Goal: Submit feedback/report problem

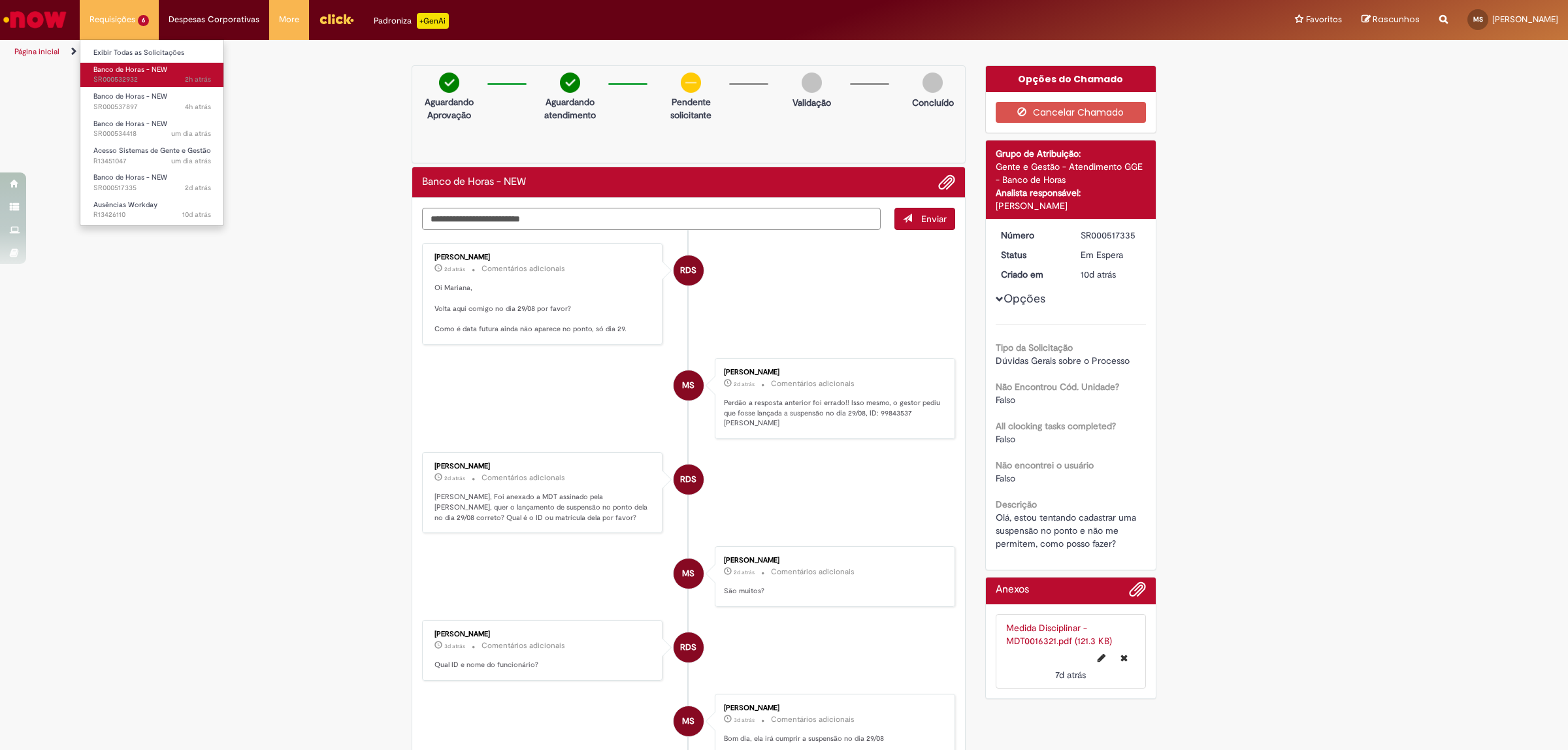
click at [141, 65] on span "Banco de Horas - NEW" at bounding box center [130, 69] width 74 height 10
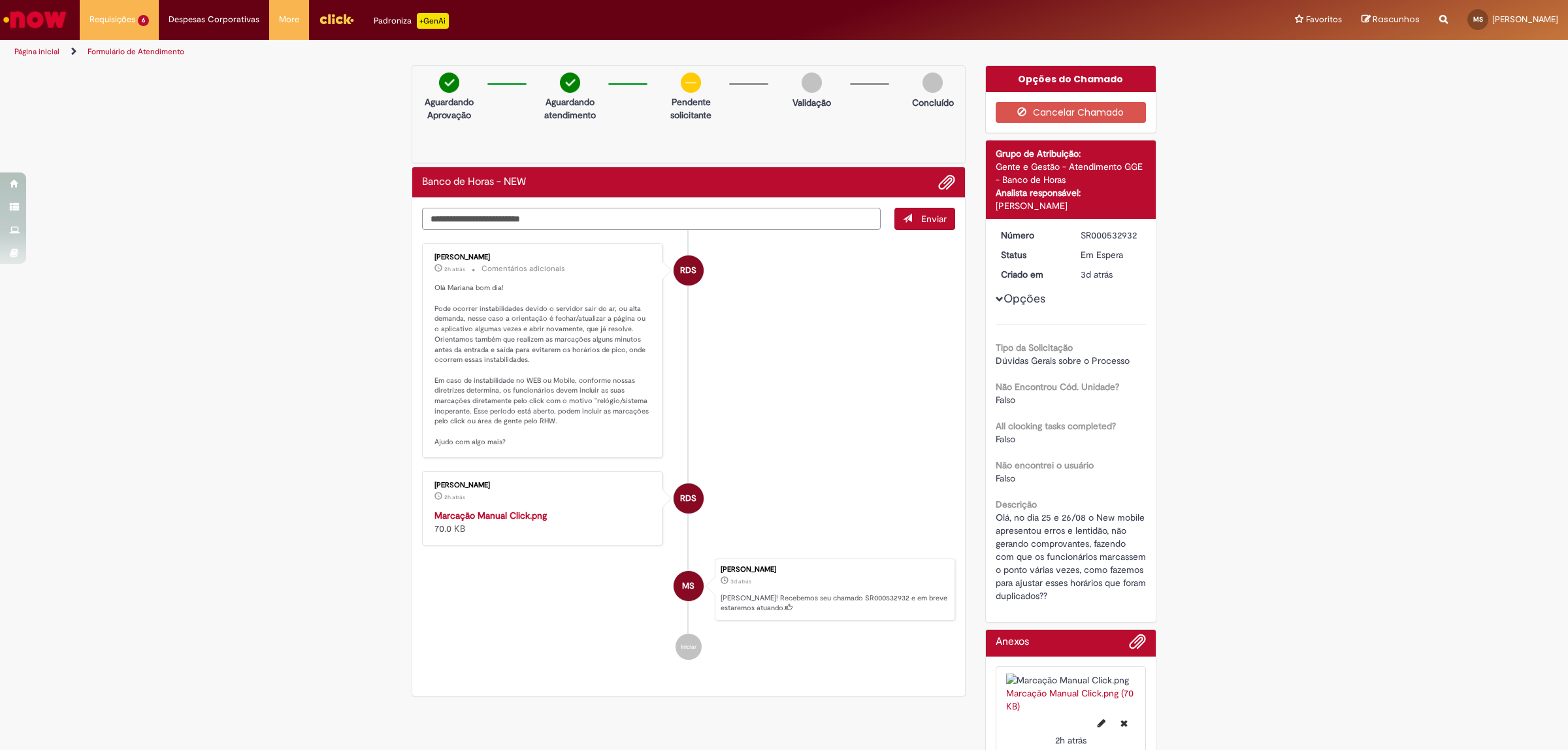
click at [520, 226] on textarea "Digite sua mensagem aqui..." at bounding box center [652, 219] width 459 height 23
type textarea "**********"
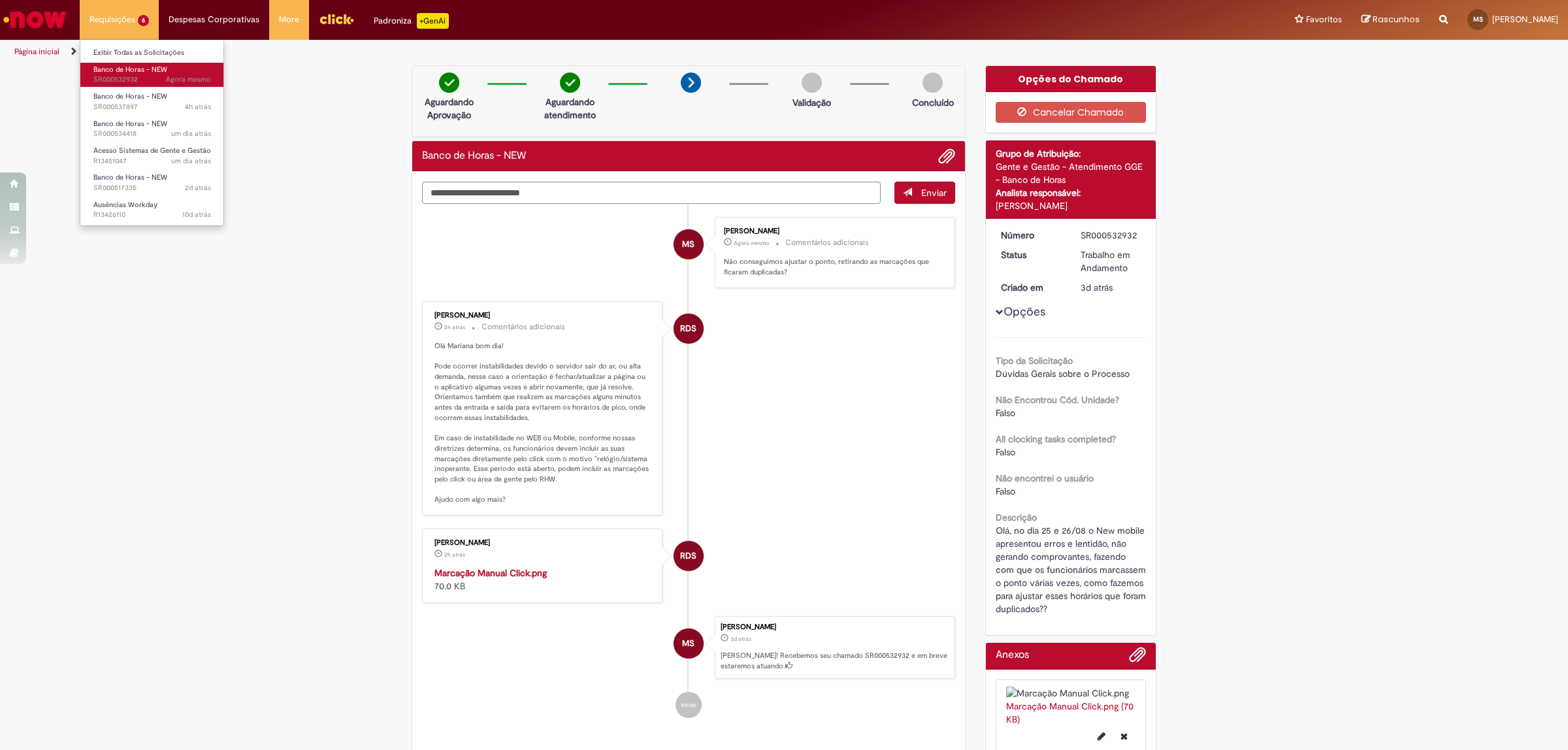
click at [128, 68] on span "Banco de Horas - NEW" at bounding box center [130, 69] width 74 height 10
click at [138, 77] on span "Agora mesmo Agora mesmo SR000532932" at bounding box center [152, 80] width 118 height 11
click at [144, 105] on span "4h atrás 4 horas atrás SR000537897" at bounding box center [152, 107] width 118 height 11
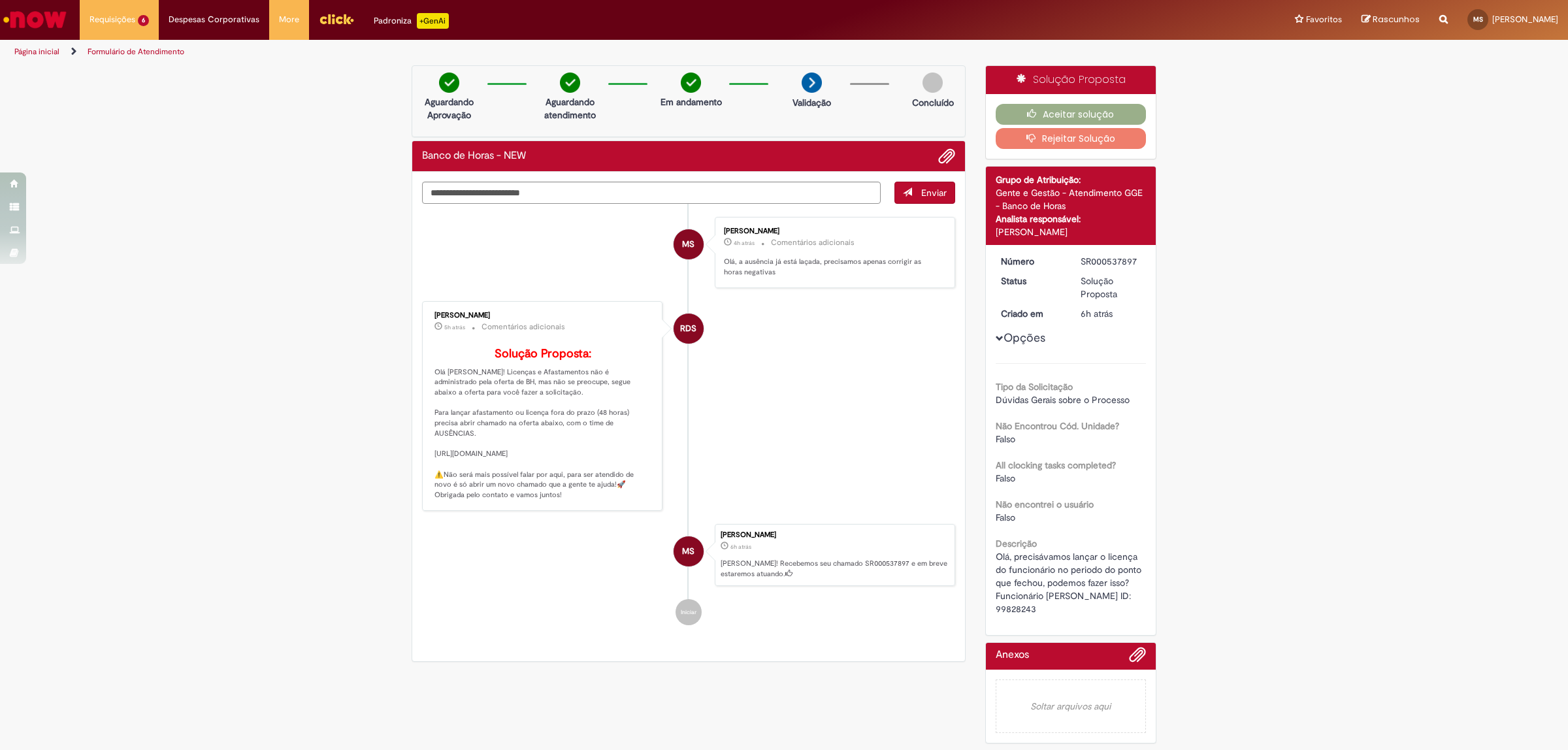
click at [997, 141] on button "Rejeitar Solução" at bounding box center [1071, 139] width 151 height 21
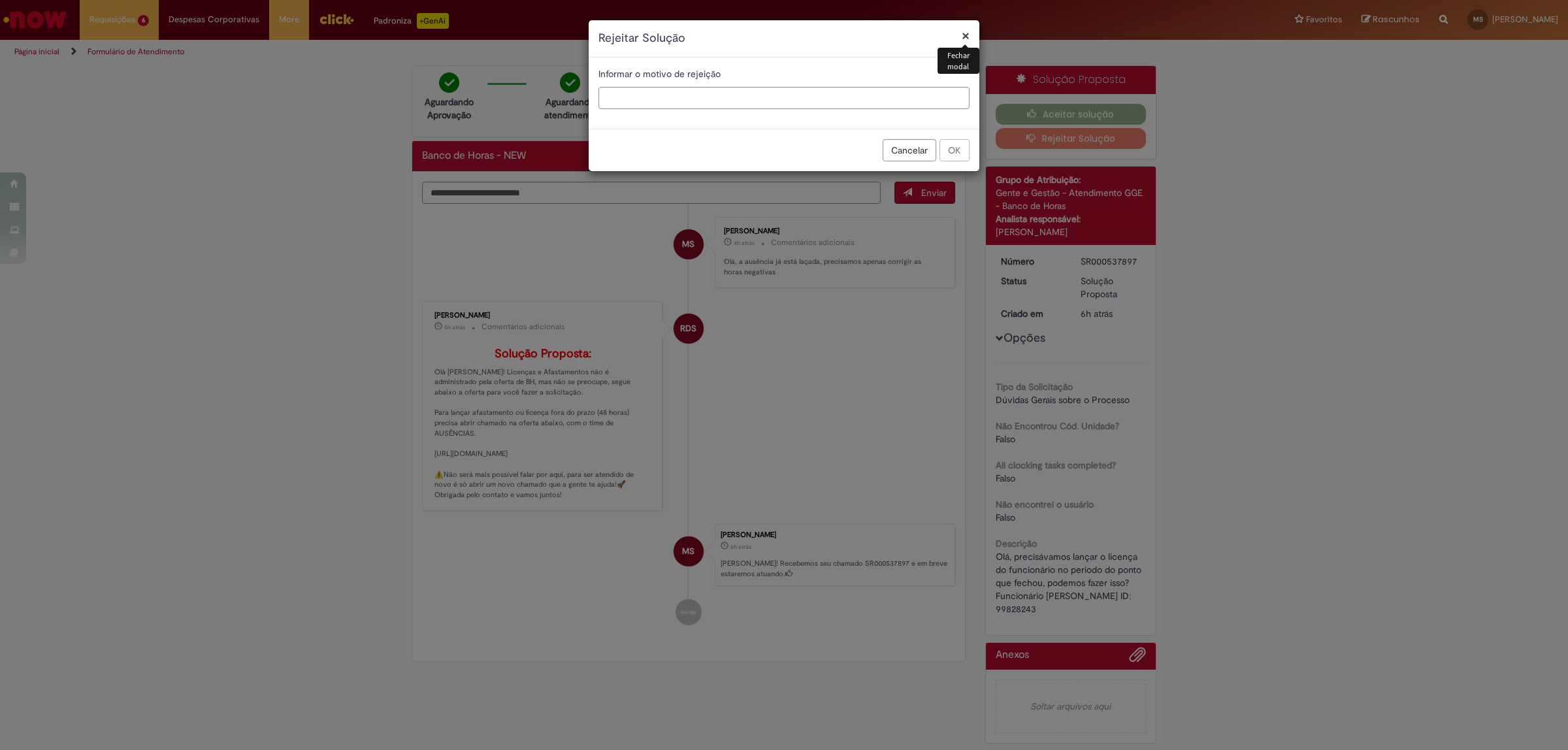
click at [884, 99] on input "text" at bounding box center [784, 97] width 371 height 22
type input "*"
type input "**********"
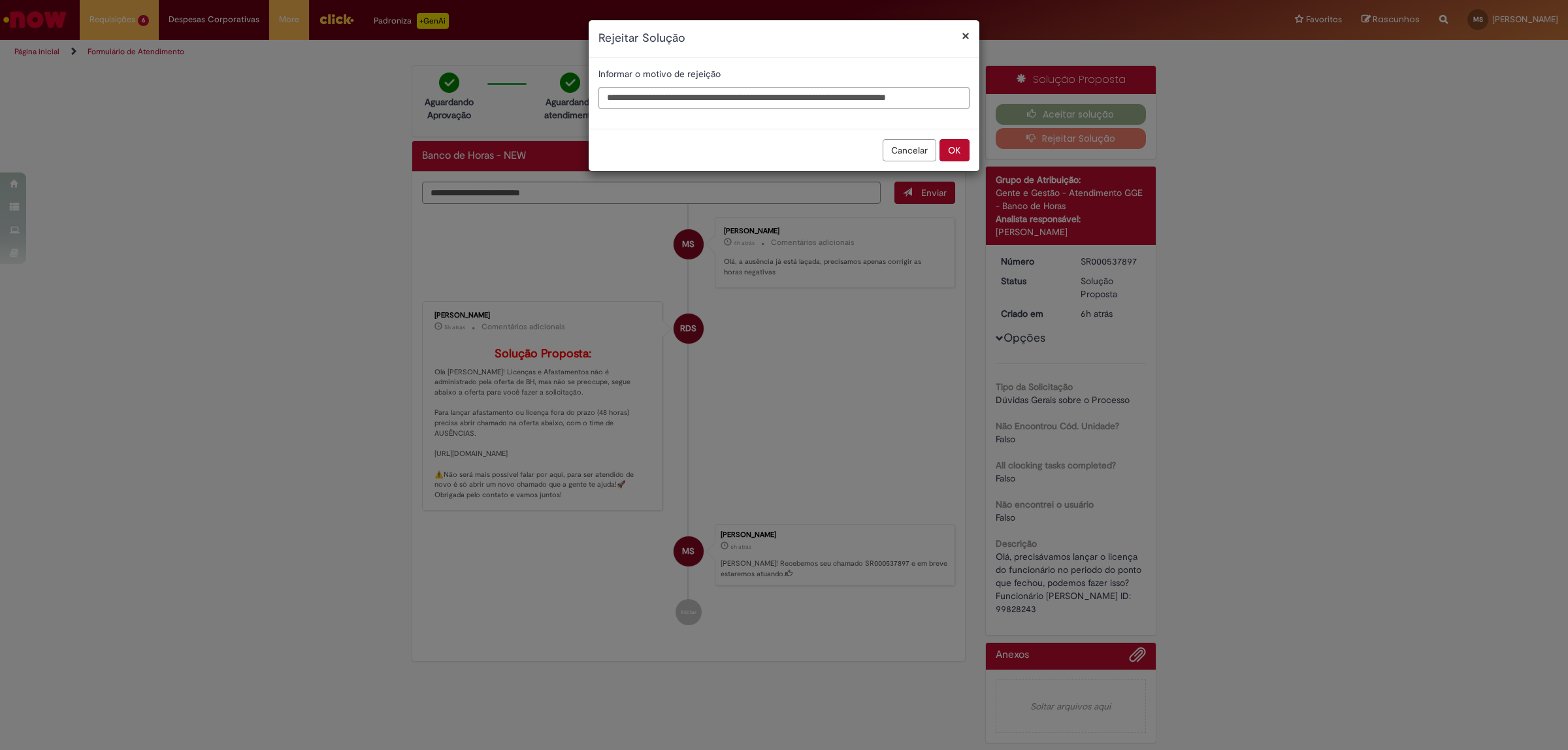
click at [952, 142] on button "OK" at bounding box center [955, 150] width 30 height 22
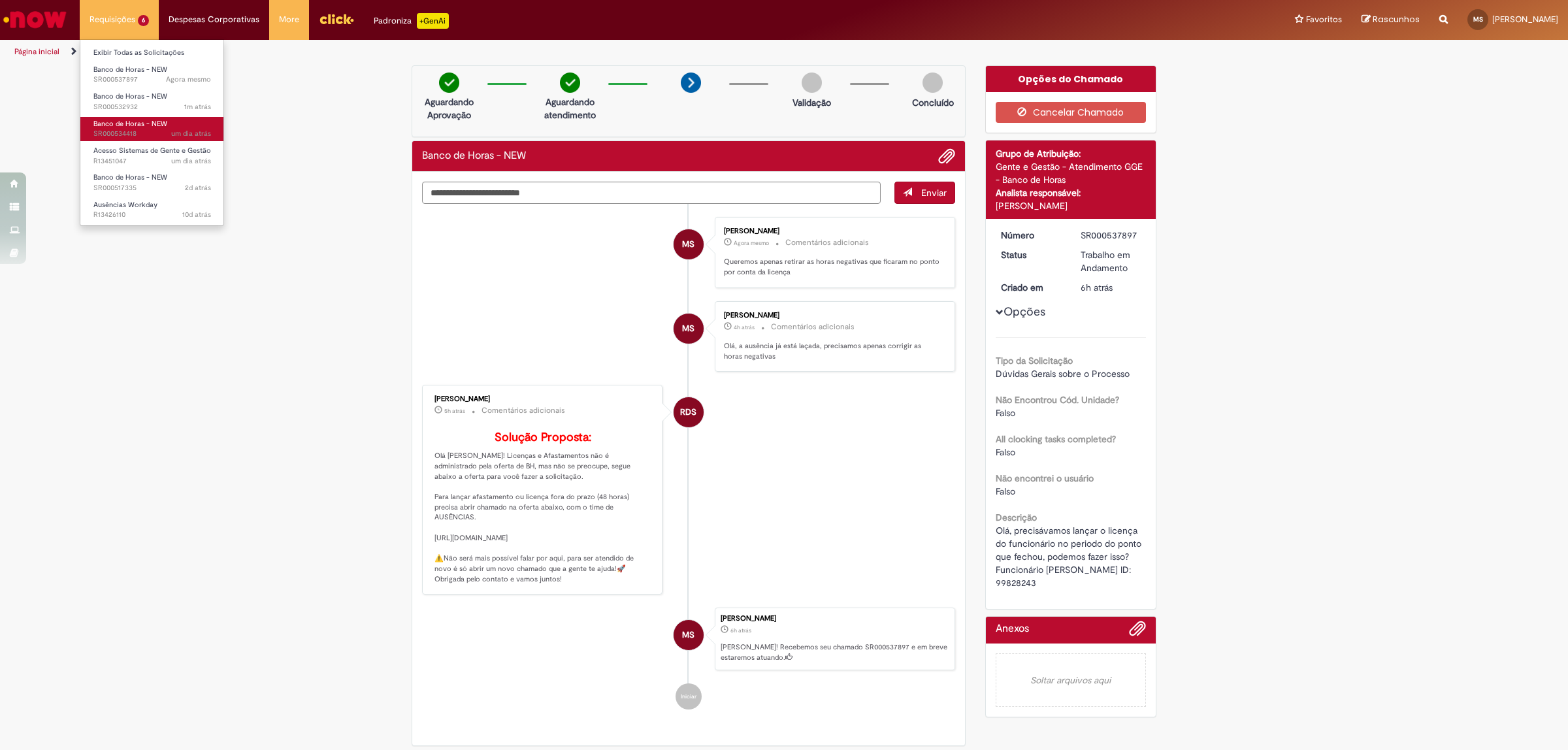
click at [161, 125] on span "Banco de Horas - NEW" at bounding box center [130, 124] width 74 height 10
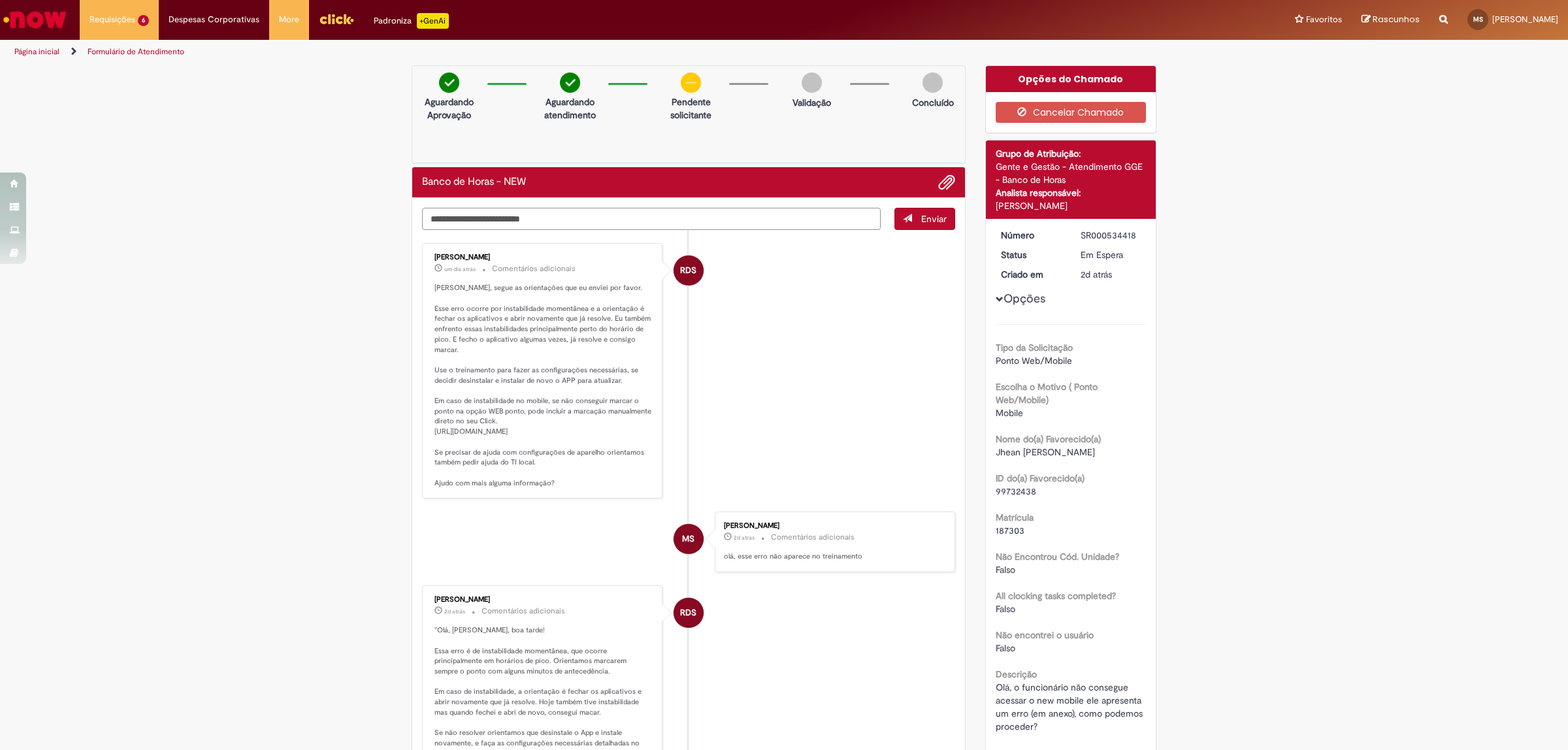
click at [703, 222] on textarea "Digite sua mensagem aqui..." at bounding box center [652, 219] width 459 height 23
type textarea "*********"
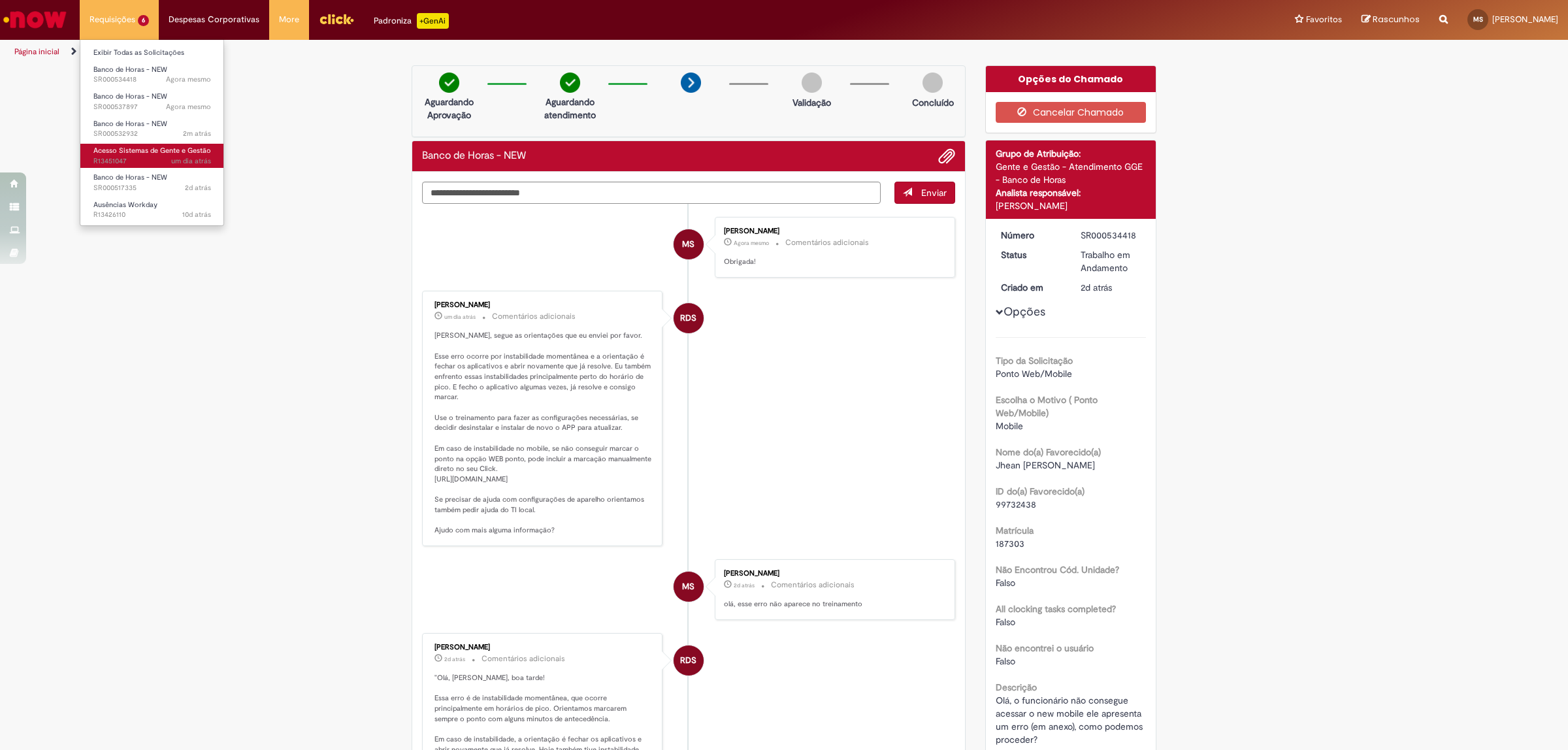
click at [146, 152] on span "Acesso Sistemas de Gente e Gestão" at bounding box center [152, 150] width 118 height 10
click at [176, 131] on span "2m atrás 2 minutos atrás SR000532932" at bounding box center [152, 134] width 118 height 11
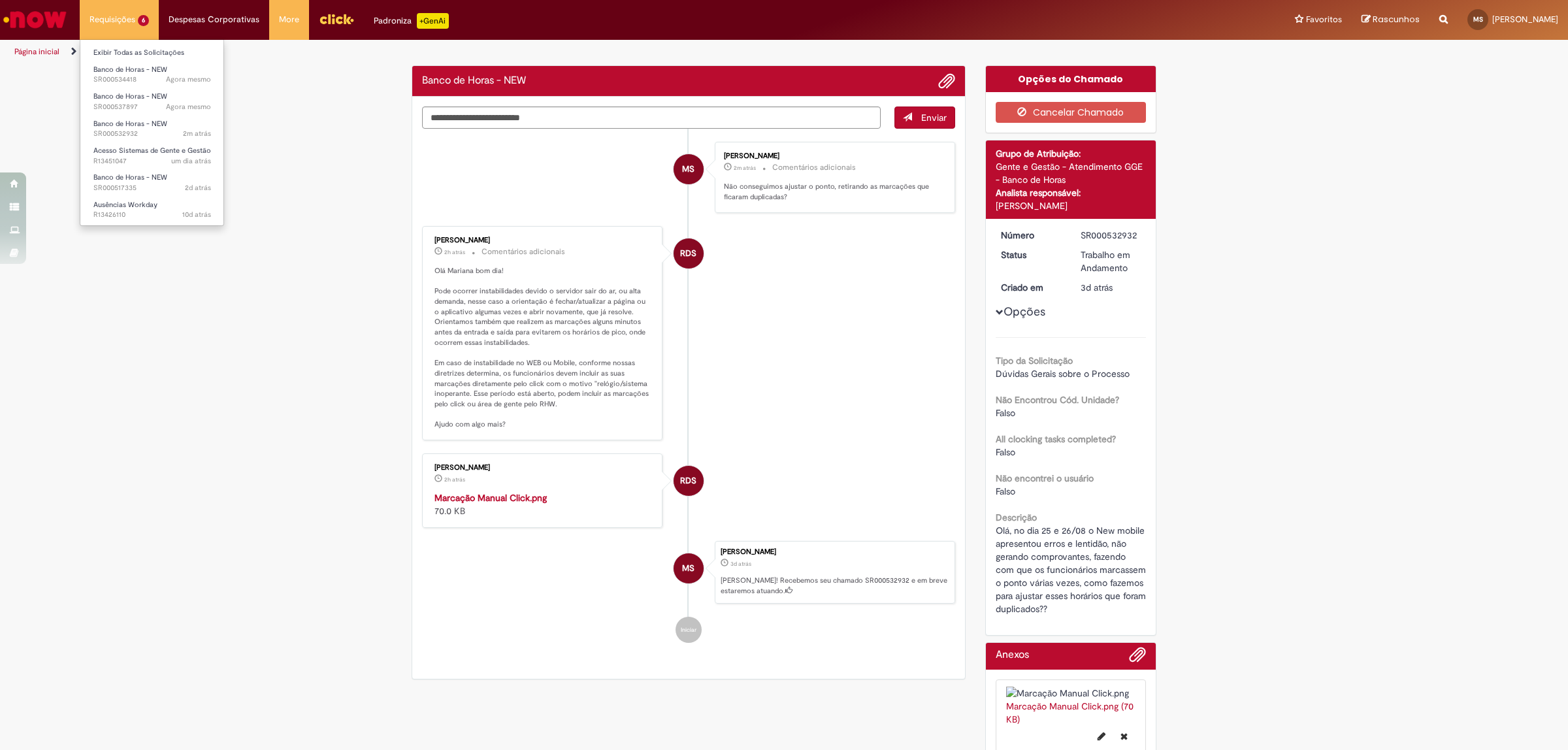
click at [171, 115] on li "Banco de Horas - NEW 2m atrás 2 minutos atrás SR000532932" at bounding box center [152, 128] width 144 height 27
click at [159, 103] on span "Agora mesmo Agora mesmo [DATE] 13:32:04 SR000537897" at bounding box center [152, 107] width 118 height 11
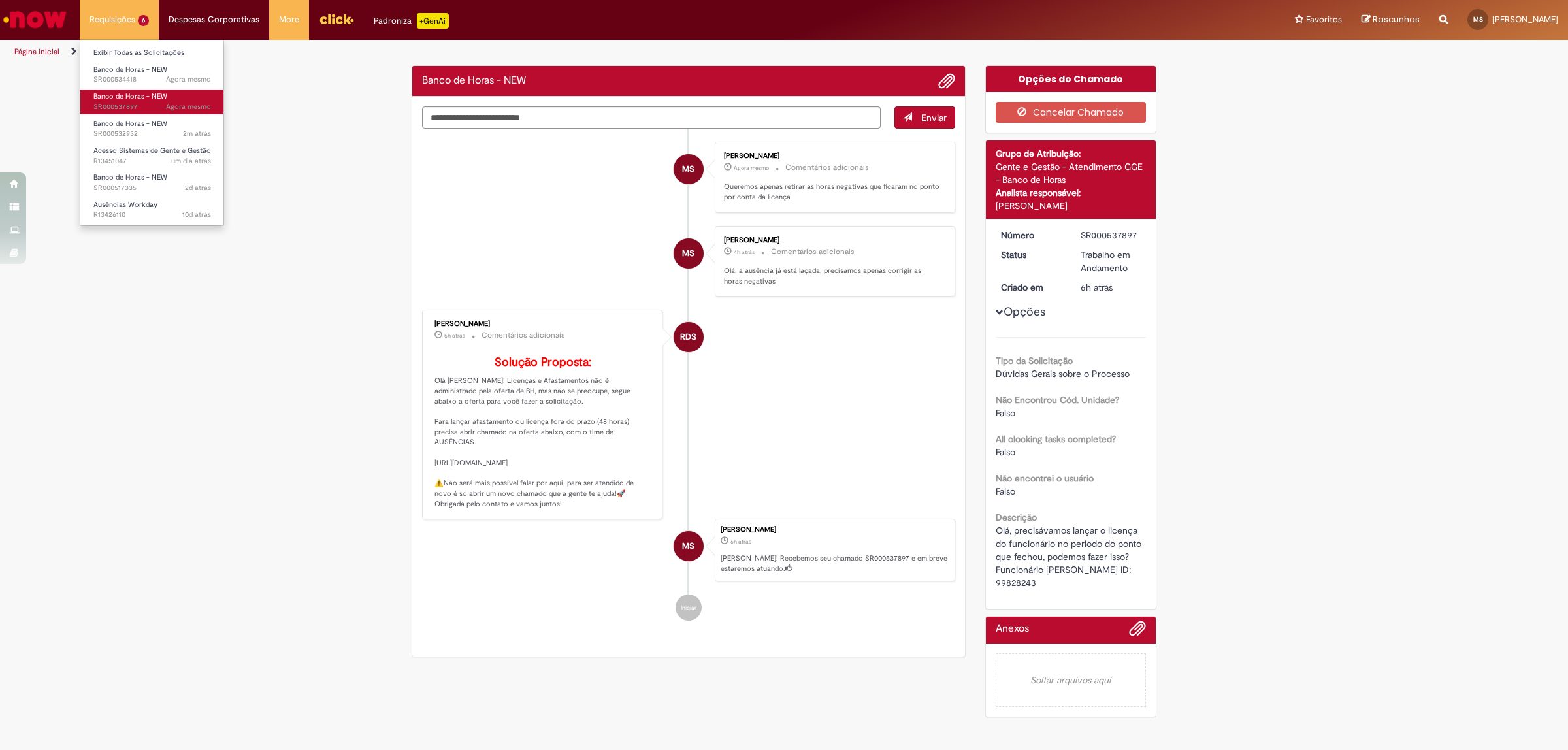
click at [159, 103] on span "Agora mesmo Agora mesmo SR000537897" at bounding box center [152, 107] width 118 height 11
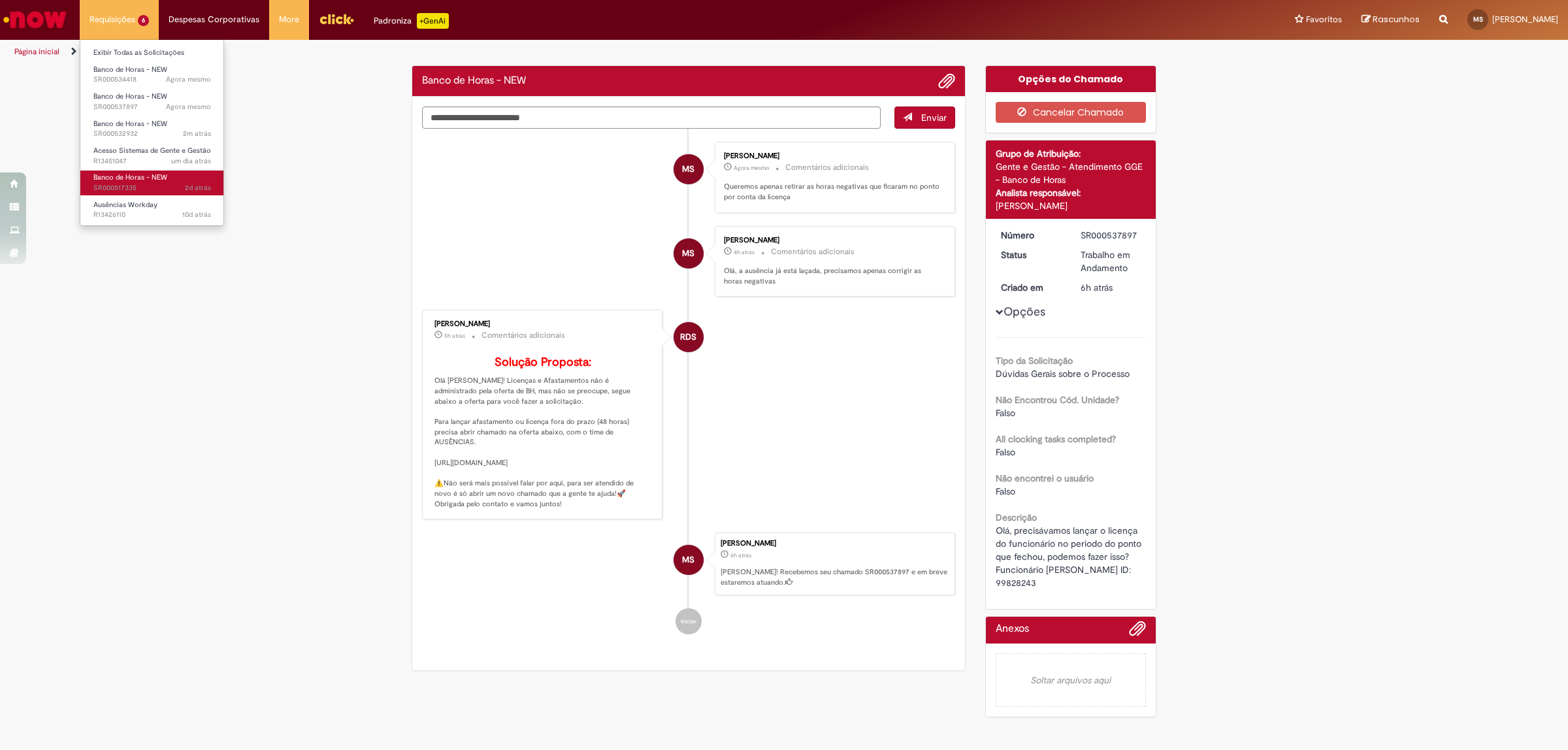
click at [158, 172] on span "Banco de Horas - NEW" at bounding box center [130, 177] width 74 height 10
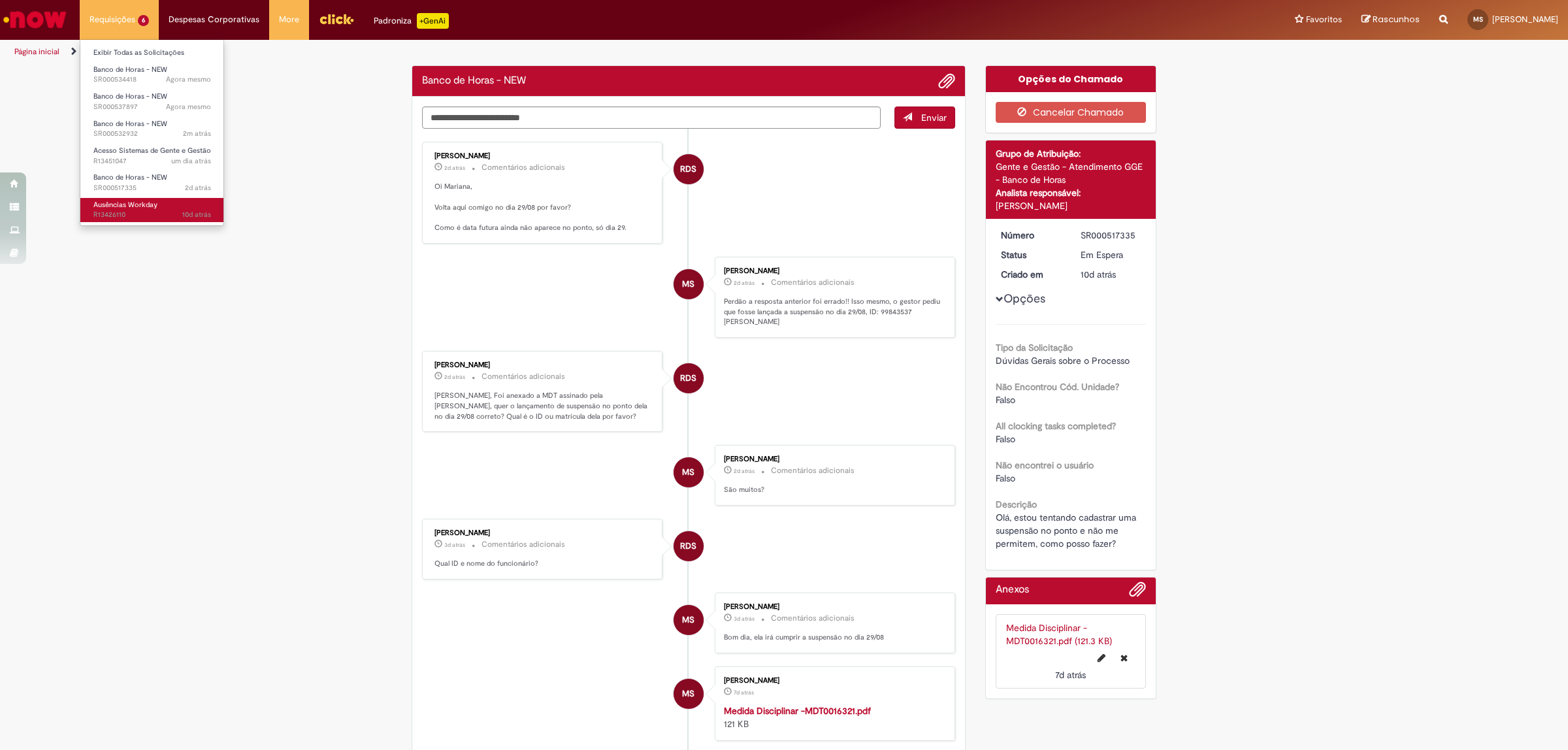
click at [145, 209] on span "Ausências Workday" at bounding box center [125, 204] width 64 height 10
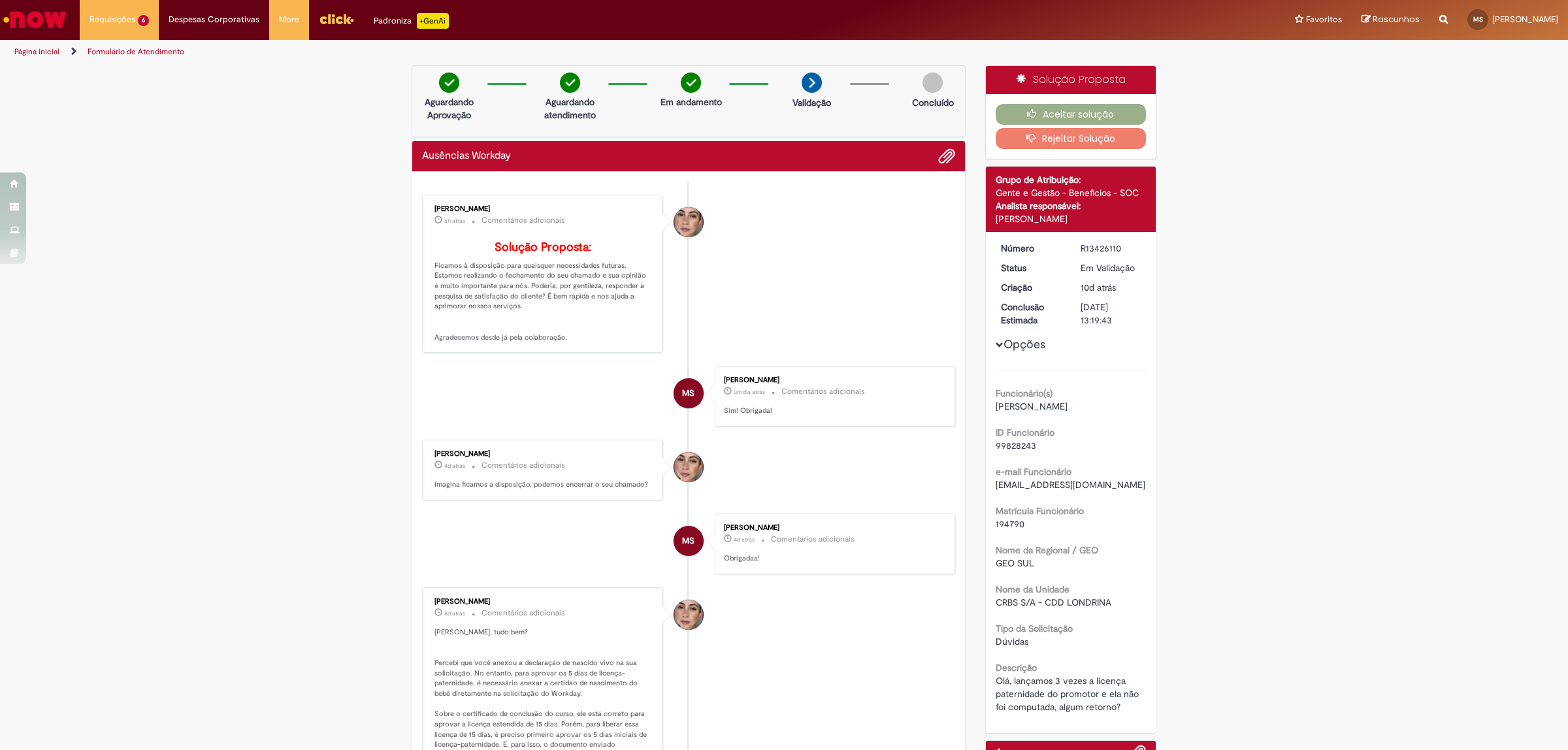
click at [1085, 103] on div "Aceitar solução Rejeitar Solução" at bounding box center [1071, 126] width 170 height 65
click at [1099, 115] on button "Aceitar solução" at bounding box center [1071, 115] width 151 height 21
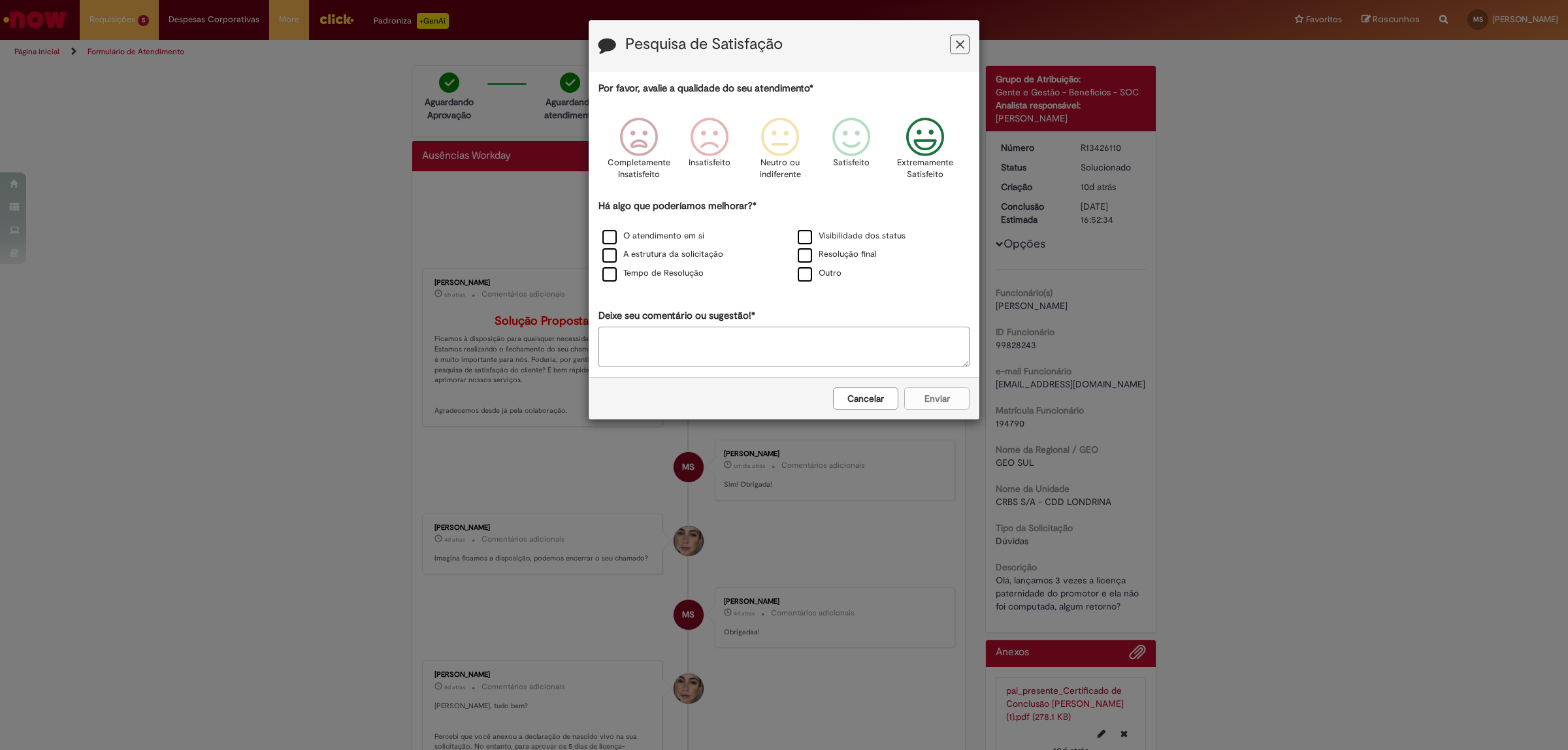
click at [923, 141] on icon "Feedback" at bounding box center [925, 138] width 49 height 40
click at [693, 239] on label "O atendimento em si" at bounding box center [653, 236] width 102 height 12
click at [700, 257] on label "A estrutura da solicitação" at bounding box center [662, 255] width 121 height 12
click at [673, 277] on label "Tempo de Resolução" at bounding box center [653, 274] width 101 height 12
click at [828, 236] on label "Visibilidade dos status" at bounding box center [852, 236] width 108 height 12
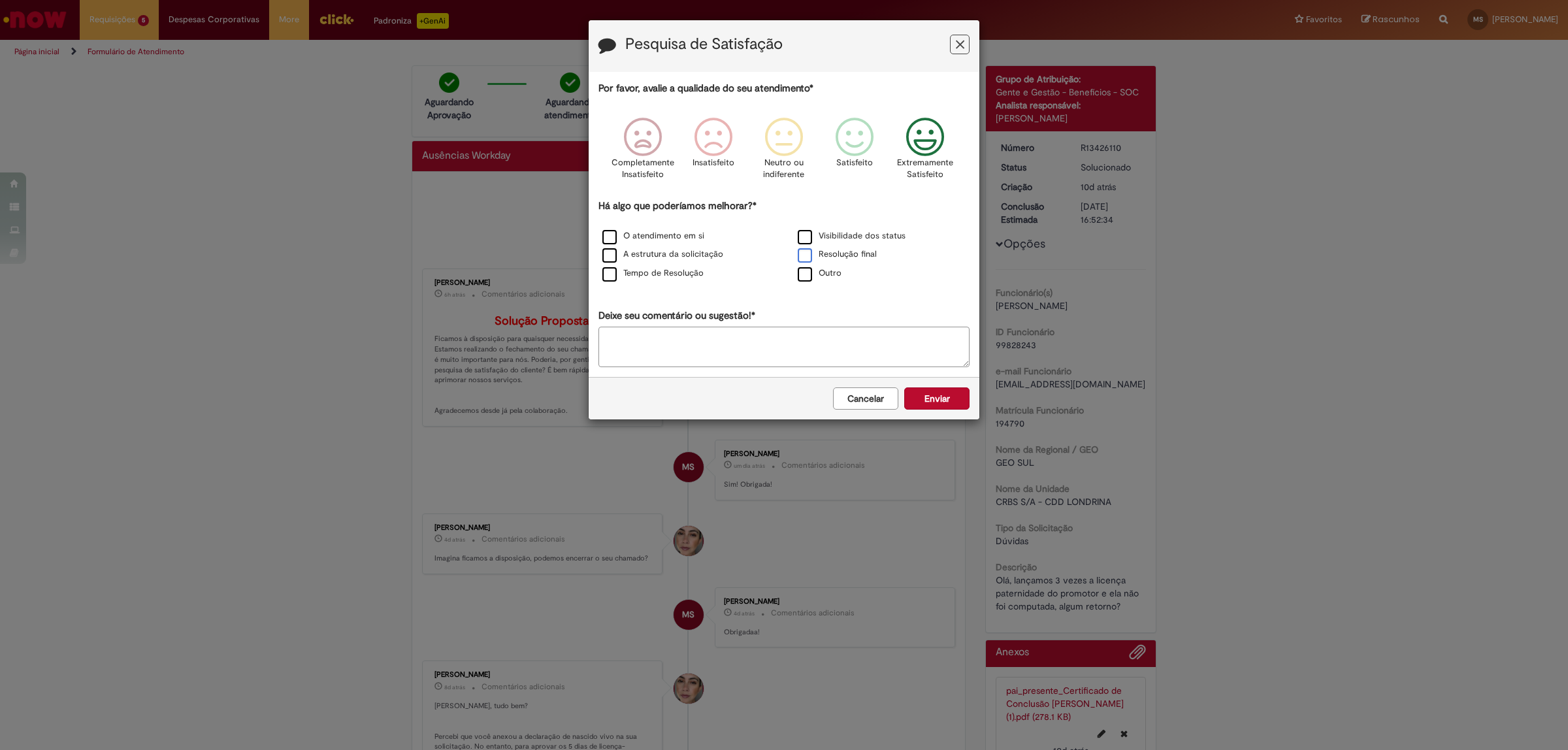
click at [843, 258] on label "Resolução final" at bounding box center [837, 255] width 79 height 12
click at [819, 273] on label "Outro" at bounding box center [820, 274] width 44 height 12
click at [828, 275] on label "Outro" at bounding box center [820, 274] width 44 height 12
click at [678, 277] on label "Tempo de Resolução" at bounding box center [653, 274] width 101 height 12
click at [674, 254] on label "A estrutura da solicitação" at bounding box center [662, 255] width 121 height 12
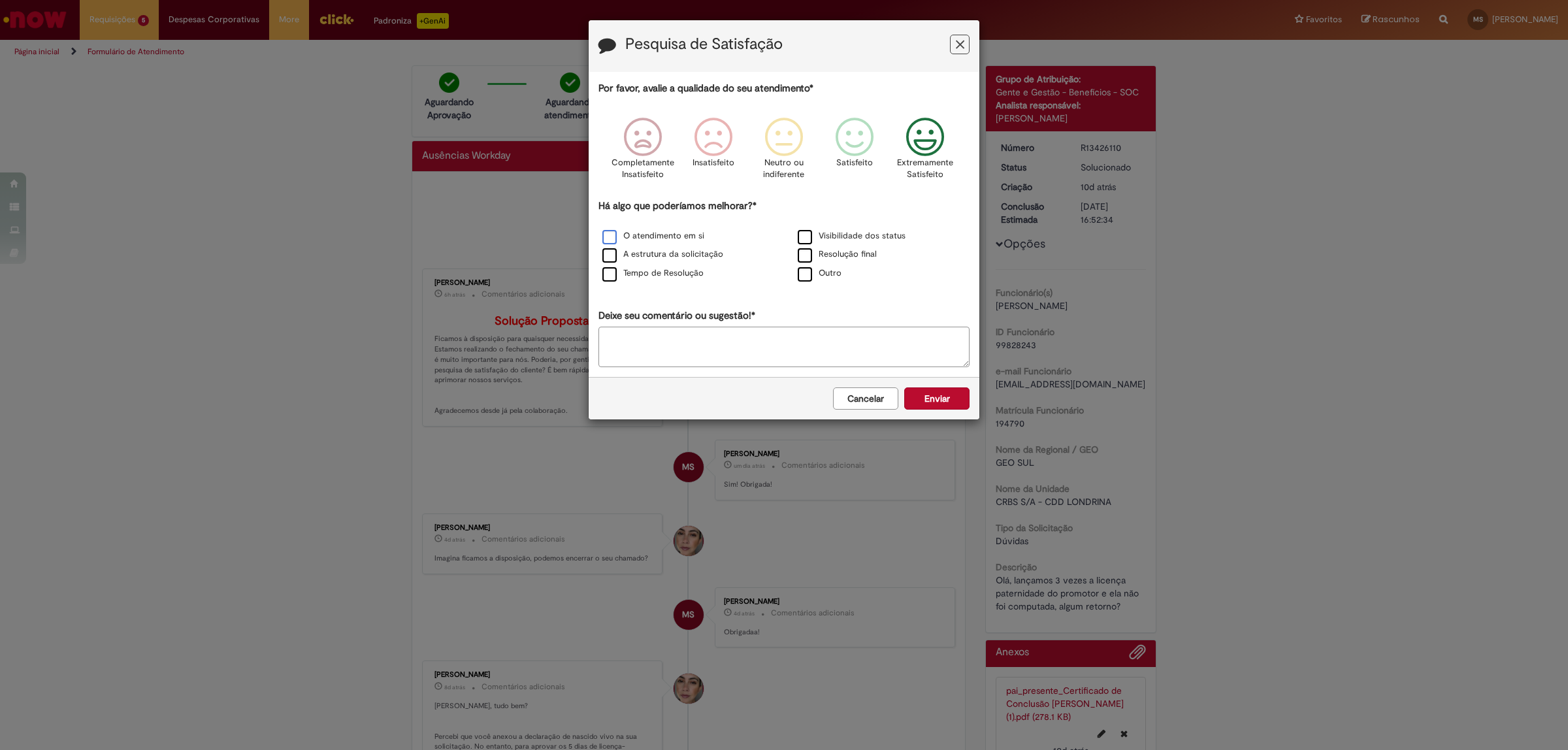
click at [676, 239] on label "O atendimento em si" at bounding box center [653, 236] width 102 height 12
click at [814, 236] on label "Visibilidade dos status" at bounding box center [852, 236] width 108 height 12
click at [835, 250] on label "Resolução final" at bounding box center [837, 255] width 79 height 12
click at [931, 399] on div "Cancelar Enviar" at bounding box center [784, 398] width 390 height 43
click at [678, 236] on label "O atendimento em si" at bounding box center [653, 236] width 102 height 12
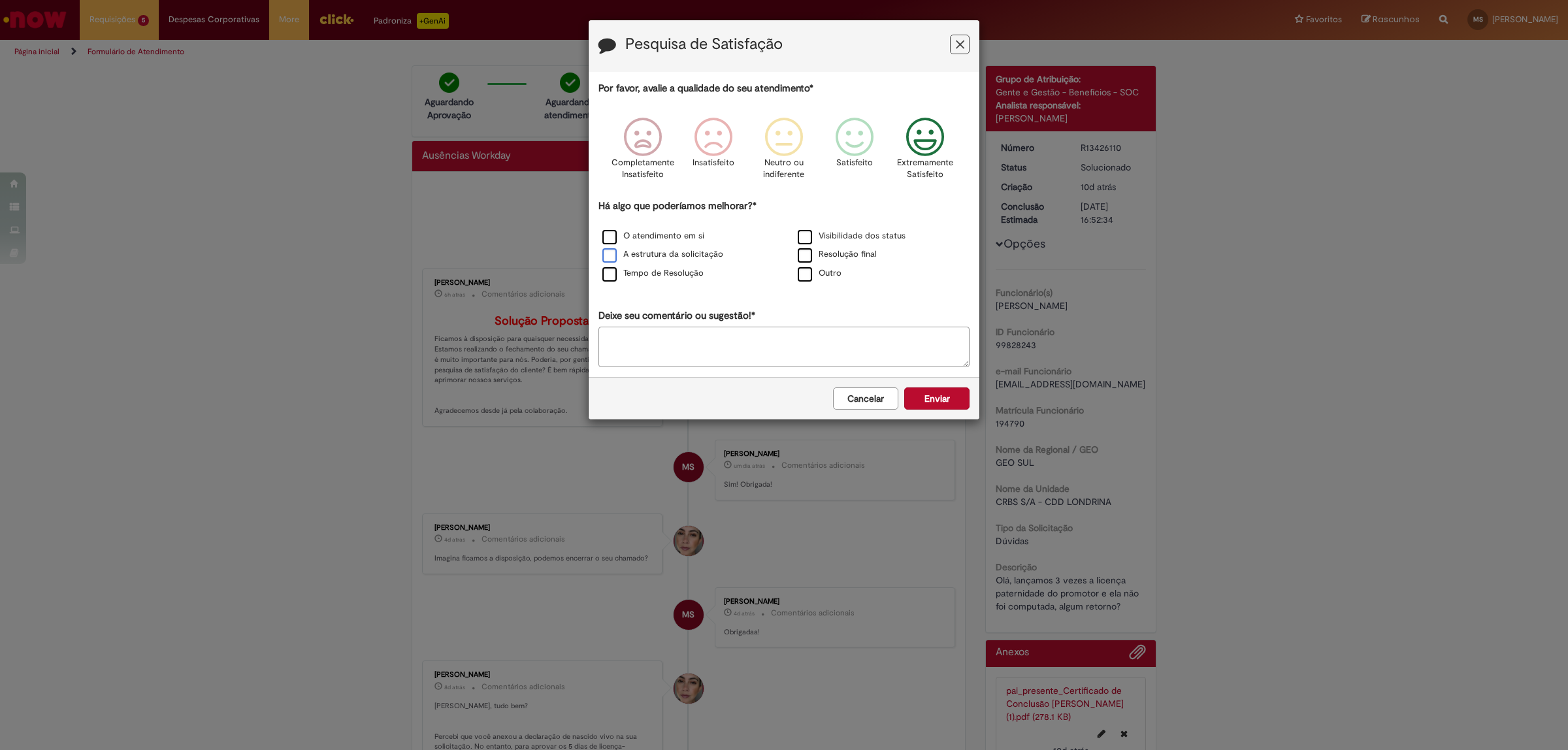
click at [703, 260] on label "A estrutura da solicitação" at bounding box center [662, 255] width 121 height 12
click at [933, 392] on button "Enviar" at bounding box center [937, 398] width 65 height 22
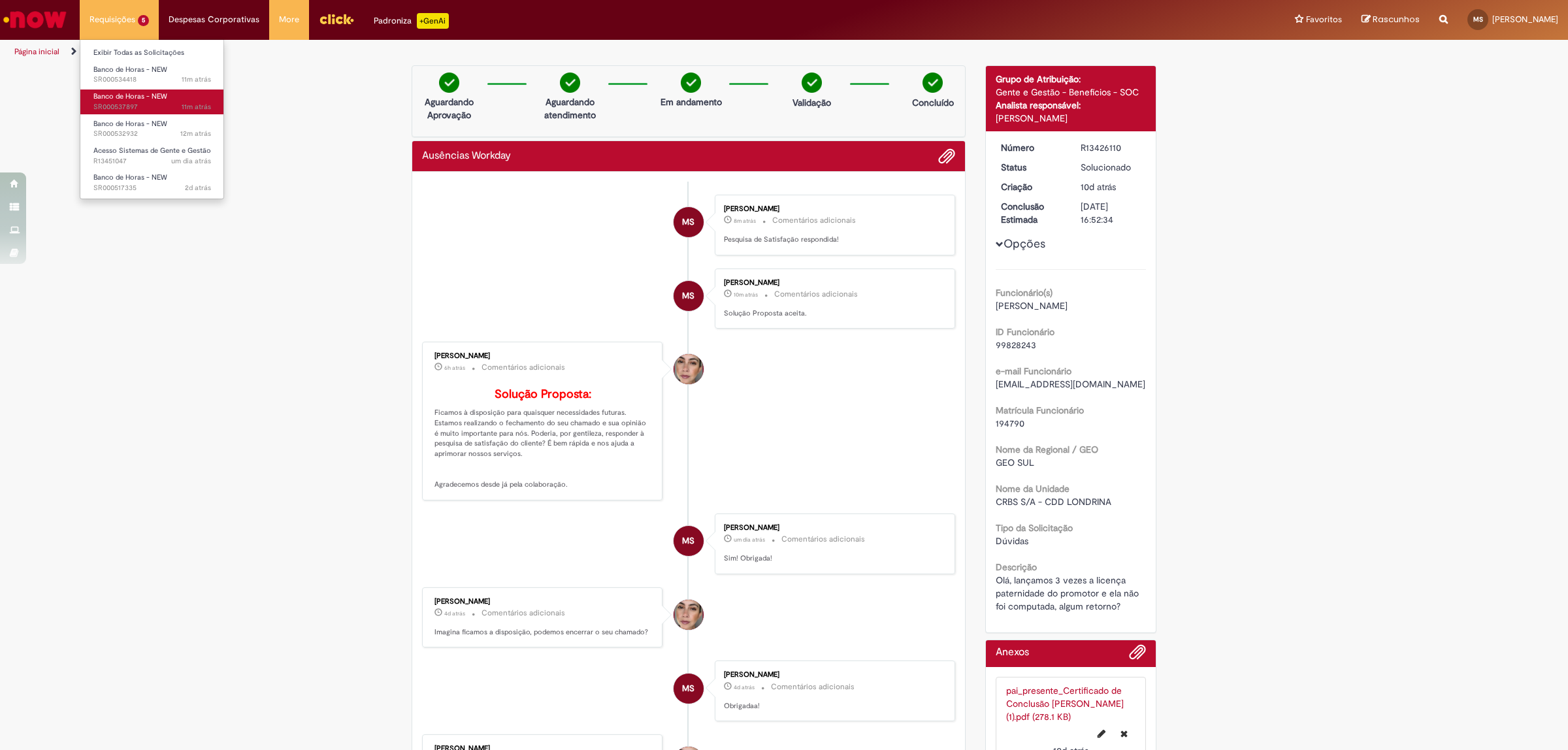
click at [115, 109] on span "11m atrás 11 minutos atrás SR000537897" at bounding box center [152, 107] width 118 height 11
click at [119, 132] on span "12m atrás 12 minutos atrás SR000532932" at bounding box center [152, 134] width 118 height 11
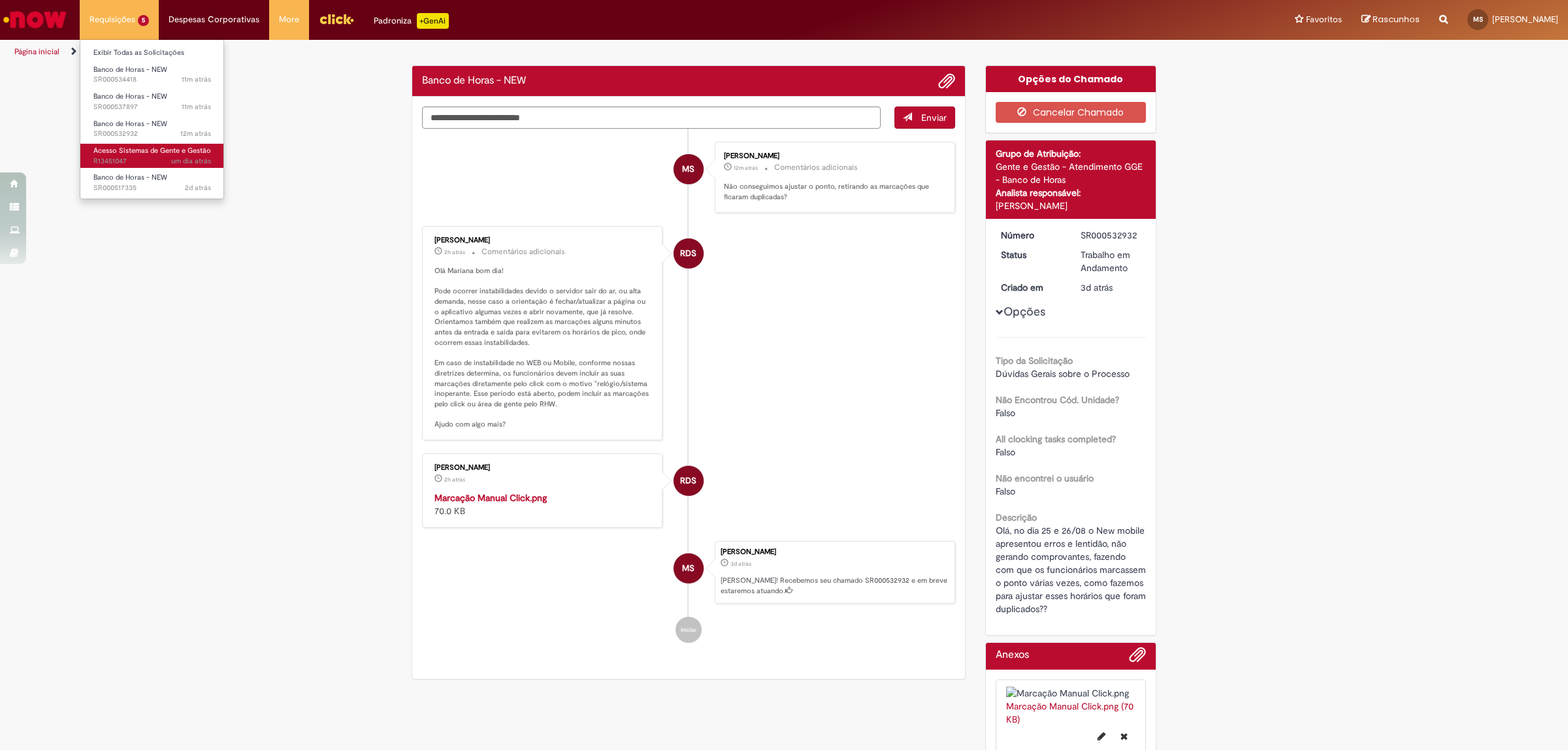
click at [131, 152] on span "Acesso Sistemas de Gente e Gestão" at bounding box center [152, 150] width 118 height 10
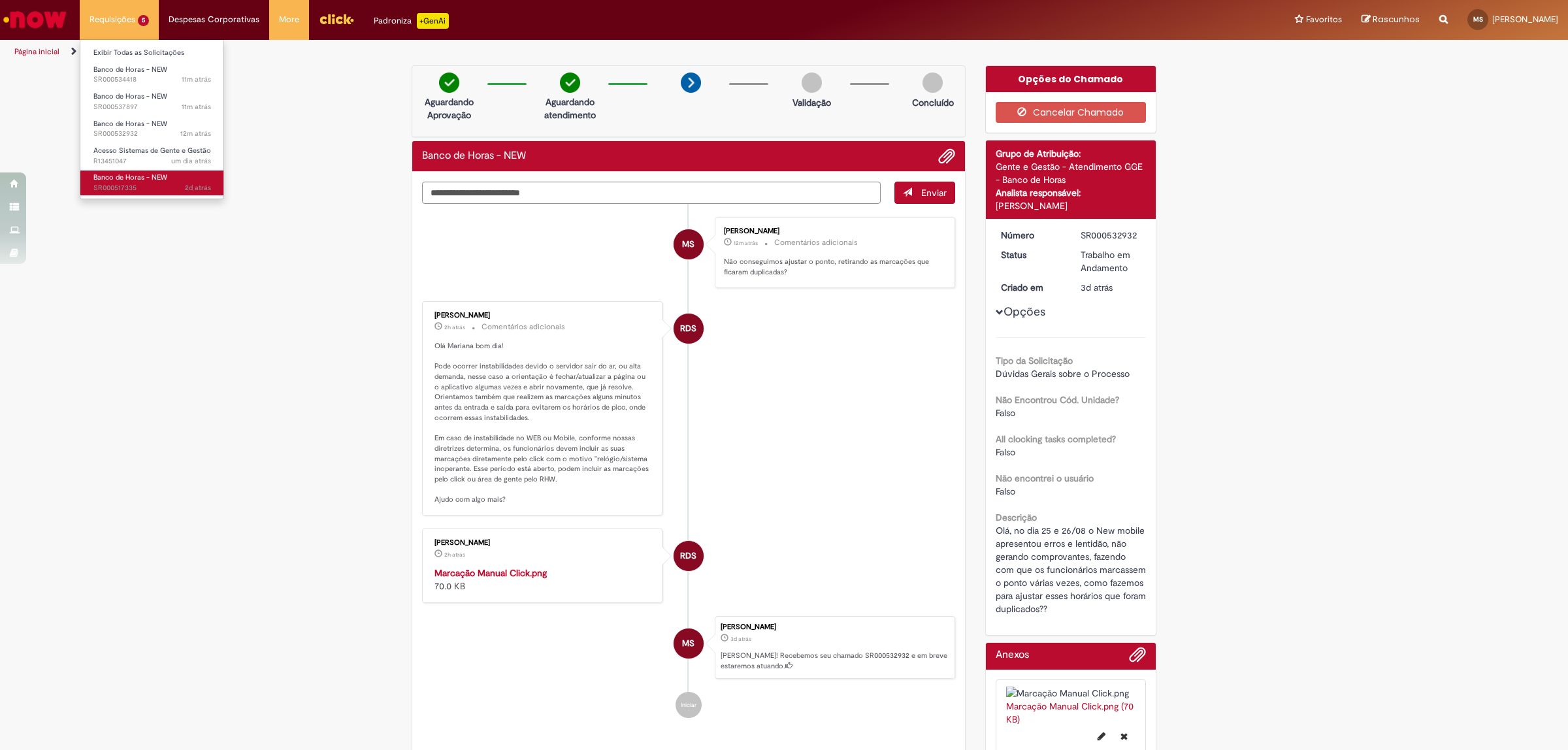
click at [133, 181] on span "Banco de Horas - NEW" at bounding box center [130, 177] width 74 height 10
